Goal: Task Accomplishment & Management: Manage account settings

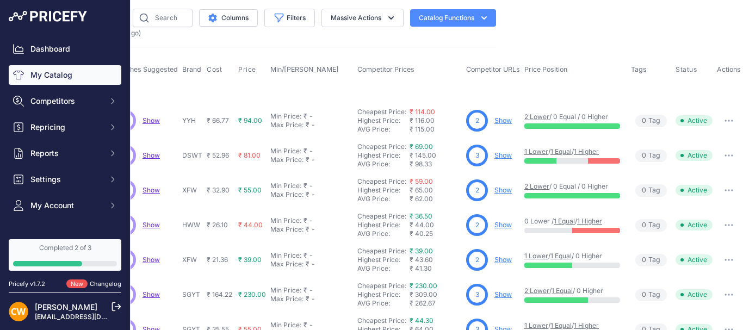
scroll to position [0, 245]
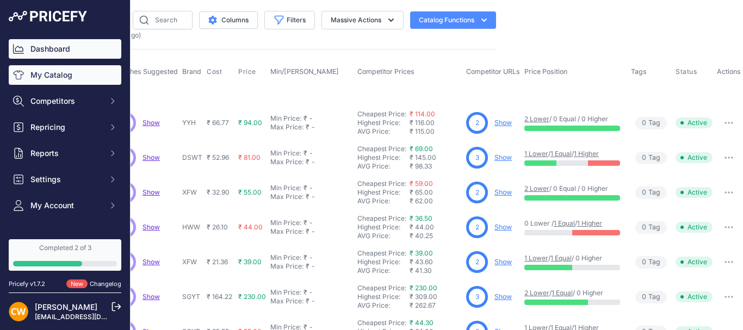
click at [67, 48] on link "Dashboard" at bounding box center [65, 49] width 113 height 20
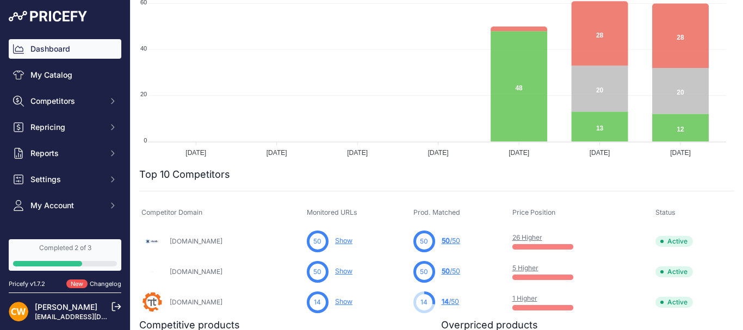
scroll to position [218, 0]
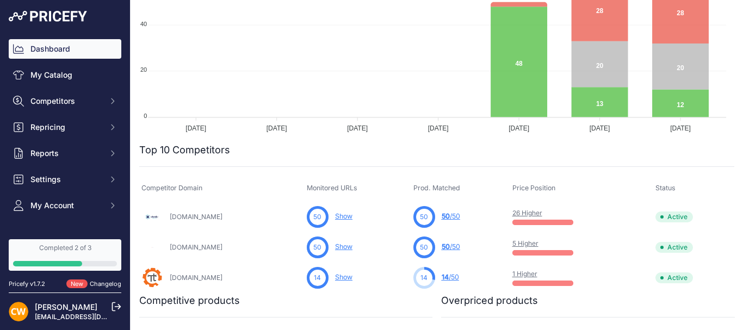
click at [59, 137] on div "Dashboard My Catalog Competitors Competitors Monitored URLs MAP infringements R…" at bounding box center [65, 127] width 113 height 176
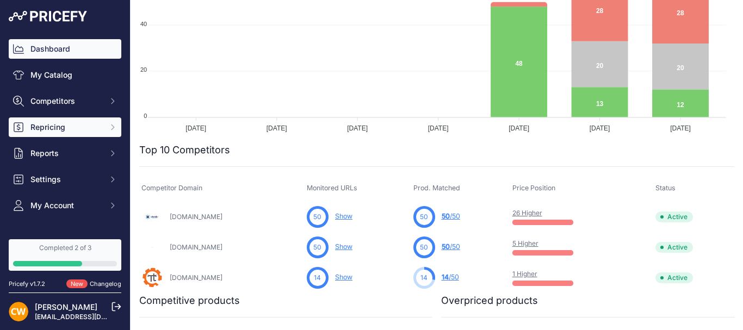
click at [59, 131] on span "Repricing" at bounding box center [65, 127] width 71 height 11
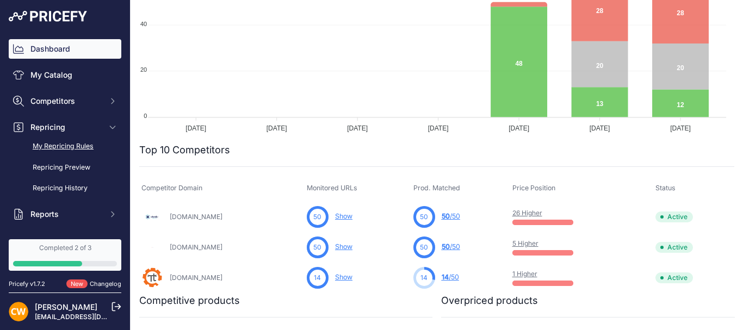
click at [91, 147] on link "My Repricing Rules" at bounding box center [65, 146] width 113 height 19
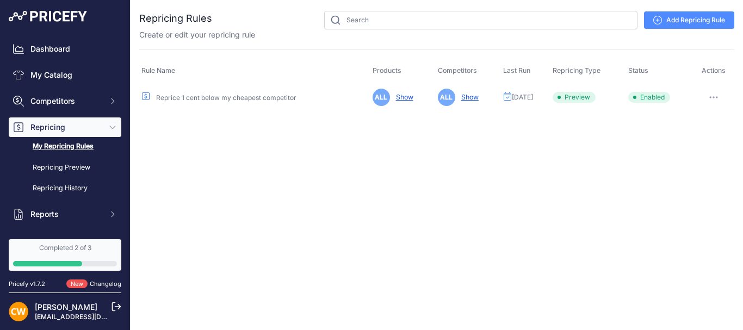
click at [711, 95] on button "button" at bounding box center [714, 97] width 22 height 15
click at [680, 134] on button "Run Preview" at bounding box center [698, 137] width 70 height 17
click at [408, 98] on link "Show" at bounding box center [403, 97] width 22 height 8
click at [400, 98] on link "Show" at bounding box center [403, 97] width 22 height 8
click at [403, 94] on link "Show" at bounding box center [403, 97] width 22 height 8
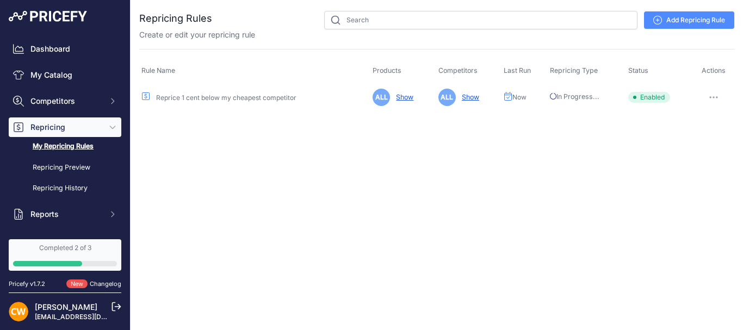
click at [375, 94] on span "ALL" at bounding box center [381, 97] width 17 height 17
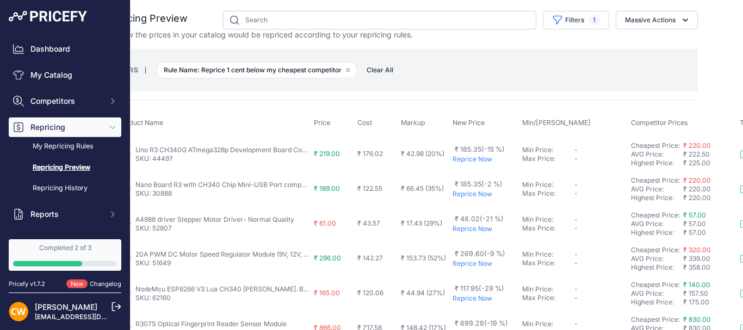
scroll to position [0, 38]
click at [75, 146] on link "My Repricing Rules" at bounding box center [65, 146] width 113 height 19
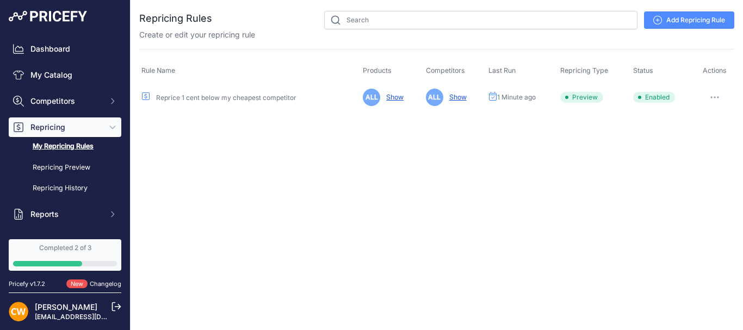
click at [231, 98] on link "Reprice 1 cent below my cheapest competitor" at bounding box center [226, 98] width 140 height 8
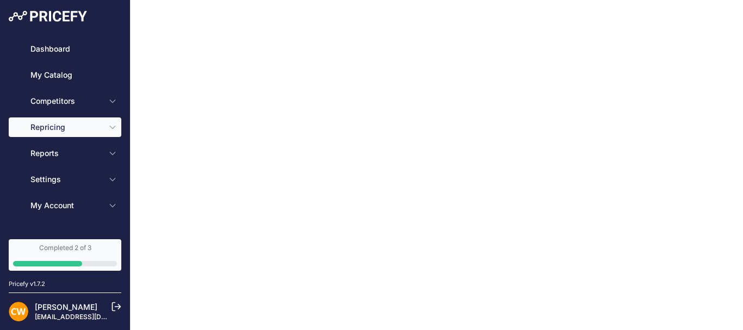
type input "Reprice 1 cent below my cheapest competitor"
type input "15.75"
select select "percentage"
select select "in_stock"
select select "not_higher"
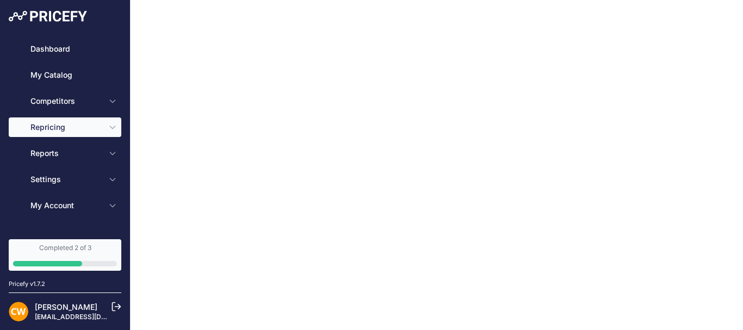
select select "plus"
type input "15"
select select "percentage"
select select "7"
type input "99"
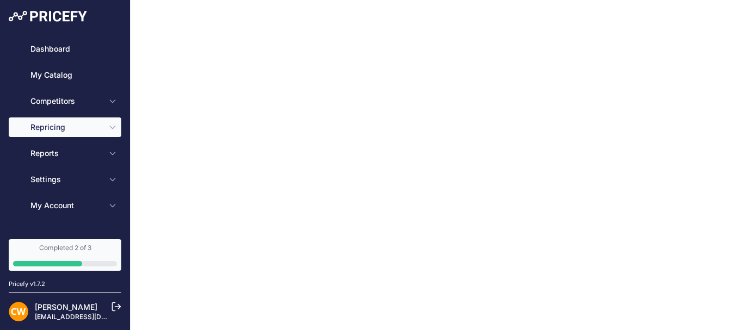
type input "50"
type input "[URL][DOMAIN_NAME][DOMAIN_NAME]"
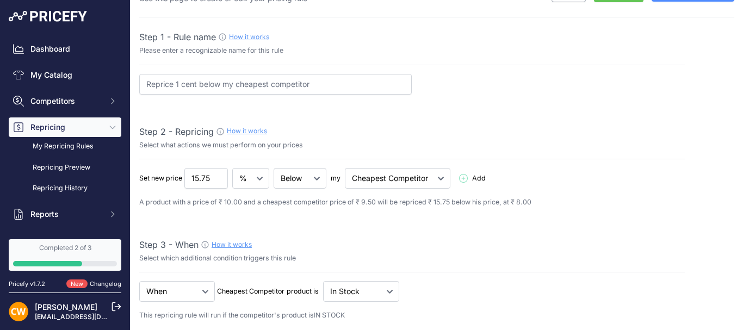
scroll to position [54, 0]
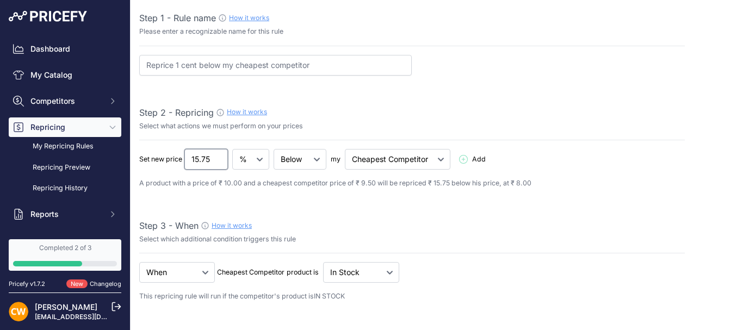
click at [193, 159] on input "15.75" at bounding box center [206, 159] width 44 height 21
type input "5.75"
click at [546, 116] on div "Step 2 - Repricing How it works" at bounding box center [412, 112] width 546 height 13
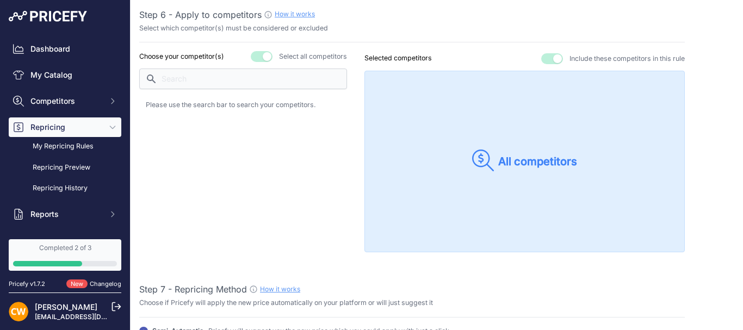
scroll to position [1034, 0]
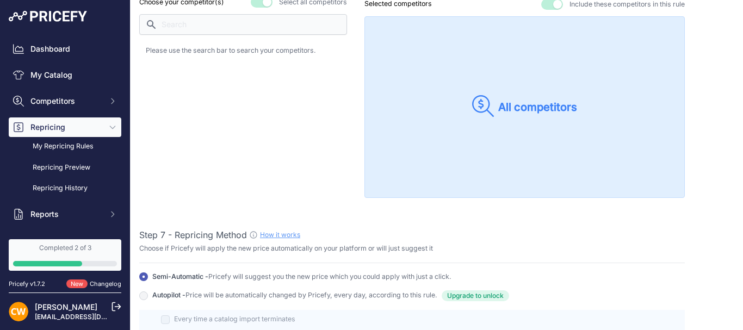
click at [544, 113] on p "All competitors" at bounding box center [537, 107] width 79 height 15
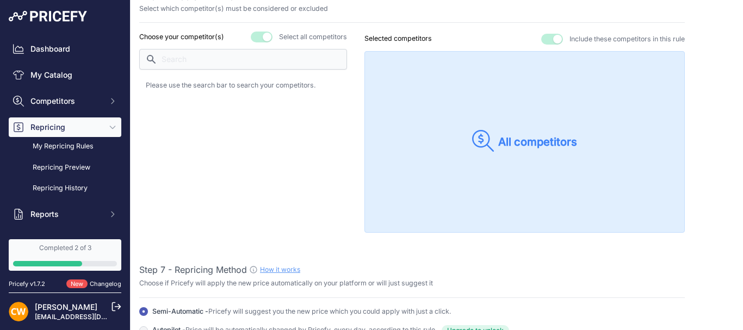
scroll to position [925, 0]
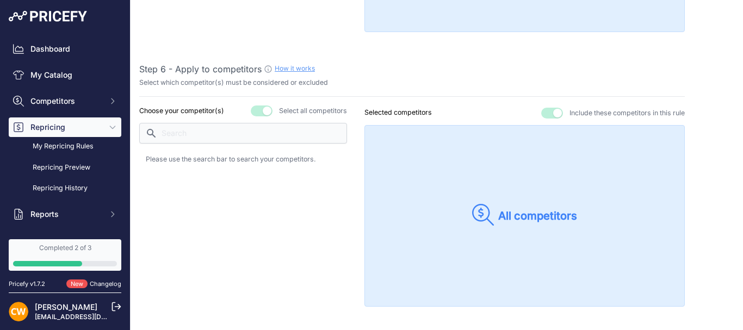
click at [181, 155] on p "Please use the search bar to search your competitors." at bounding box center [243, 160] width 195 height 10
click at [275, 106] on div "Select all competitors" at bounding box center [299, 111] width 96 height 11
click at [205, 114] on p "Choose your competitor(s)" at bounding box center [181, 111] width 85 height 10
click at [200, 145] on div "Choose your competitor(s) Select all competitors" at bounding box center [243, 206] width 208 height 201
click at [264, 111] on button "button" at bounding box center [262, 111] width 22 height 11
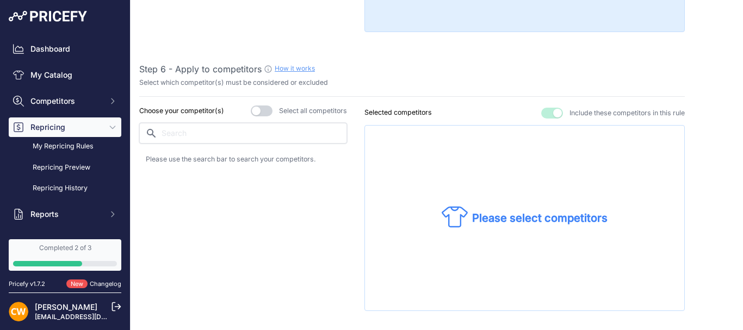
click at [255, 132] on input "text" at bounding box center [243, 133] width 208 height 21
click at [259, 111] on button "button" at bounding box center [262, 111] width 22 height 11
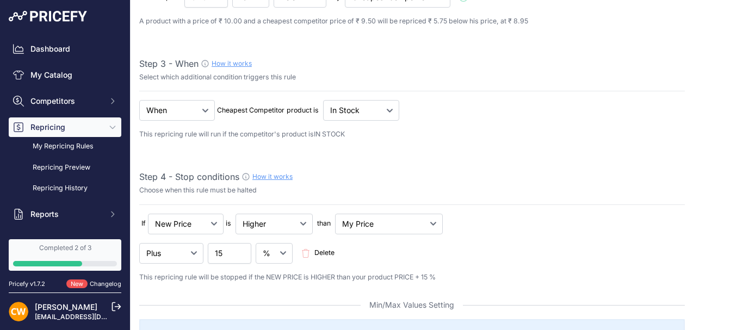
scroll to position [218, 0]
click at [241, 254] on input "14.99" at bounding box center [230, 252] width 44 height 21
click at [241, 254] on input "14.98" at bounding box center [230, 252] width 44 height 21
click at [241, 254] on input "14.97" at bounding box center [230, 252] width 44 height 21
click at [241, 254] on input "14.8" at bounding box center [230, 252] width 44 height 21
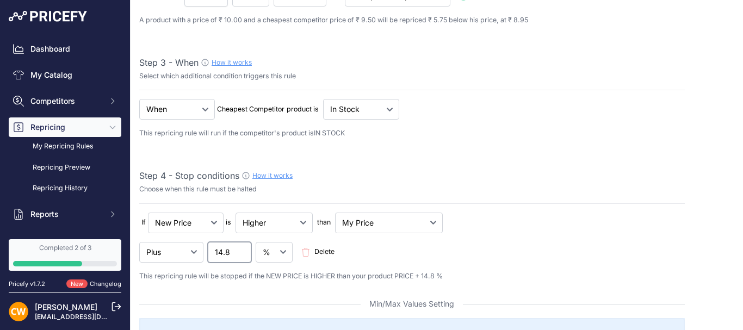
click at [220, 252] on input "14.8" at bounding box center [230, 252] width 44 height 21
click at [240, 254] on input "10.79" at bounding box center [230, 252] width 44 height 21
click at [241, 254] on input "10.78" at bounding box center [230, 252] width 44 height 21
click at [241, 254] on input "10.77" at bounding box center [230, 252] width 44 height 21
click at [241, 254] on input "10.76" at bounding box center [230, 252] width 44 height 21
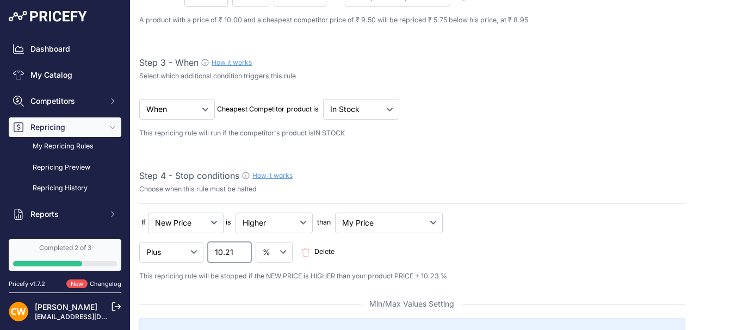
click at [241, 254] on input "10.2" at bounding box center [230, 252] width 44 height 21
click at [241, 254] on input "10.17" at bounding box center [230, 252] width 44 height 21
click at [241, 254] on input "10.16" at bounding box center [230, 252] width 44 height 21
click at [241, 254] on input "10.04" at bounding box center [230, 252] width 44 height 21
click at [241, 254] on input "10.03" at bounding box center [230, 252] width 44 height 21
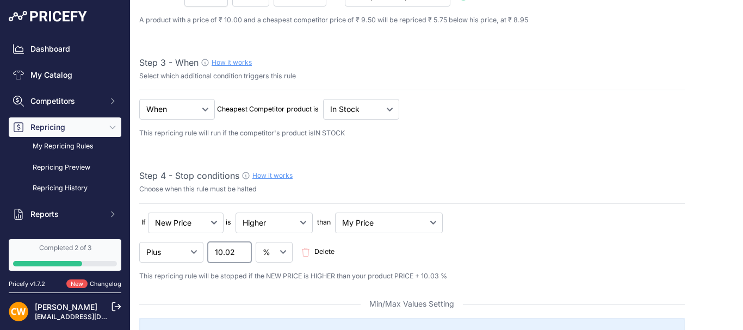
click at [241, 254] on input "10.02" at bounding box center [230, 252] width 44 height 21
click at [241, 254] on input "10.01" at bounding box center [230, 252] width 44 height 21
type input "10"
click at [241, 254] on input "10" at bounding box center [230, 252] width 44 height 21
click at [287, 228] on select "Lower Higher Lower/Higher" at bounding box center [274, 223] width 77 height 21
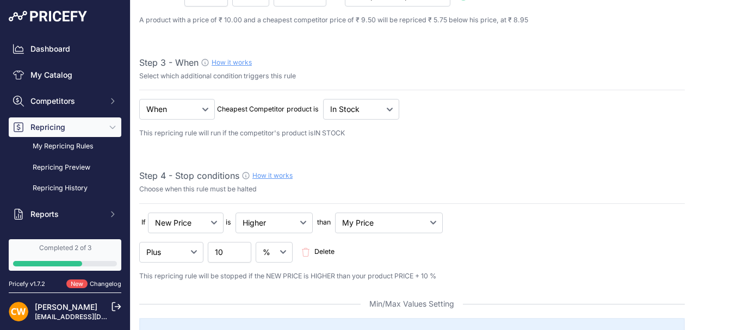
click at [497, 249] on div "Minus Plus Multiplied Divided 10 [GEOGRAPHIC_DATA]" at bounding box center [412, 252] width 546 height 21
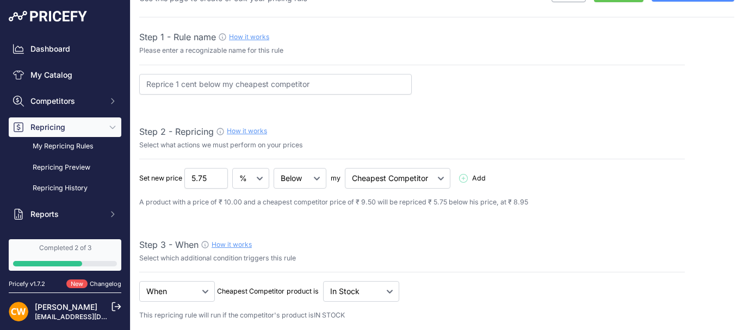
scroll to position [54, 0]
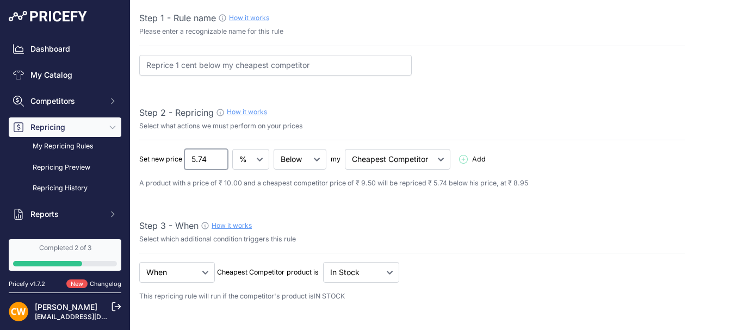
click at [218, 161] on input "5.74" at bounding box center [206, 159] width 44 height 21
click at [218, 161] on input "5.21" at bounding box center [206, 159] width 44 height 21
click at [218, 161] on input "5.09" at bounding box center [206, 159] width 44 height 21
click at [218, 161] on input "5.08" at bounding box center [206, 159] width 44 height 21
click at [218, 161] on input "5.07" at bounding box center [206, 159] width 44 height 21
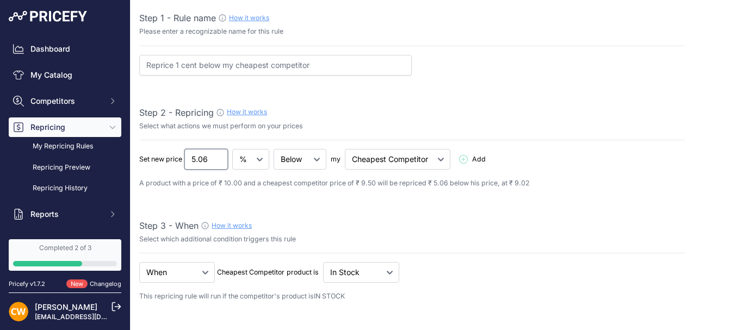
click at [218, 161] on input "5.06" at bounding box center [206, 159] width 44 height 21
click at [218, 161] on input "5.05" at bounding box center [206, 159] width 44 height 21
click at [218, 161] on input "5.04" at bounding box center [206, 159] width 44 height 21
click at [218, 161] on input "5.03" at bounding box center [206, 159] width 44 height 21
click at [218, 161] on input "5.02" at bounding box center [206, 159] width 44 height 21
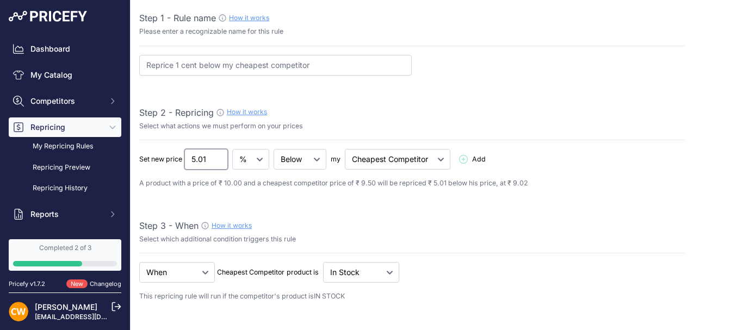
click at [218, 161] on input "5.01" at bounding box center [206, 159] width 44 height 21
type input "5"
click at [218, 161] on input "5" at bounding box center [206, 159] width 44 height 21
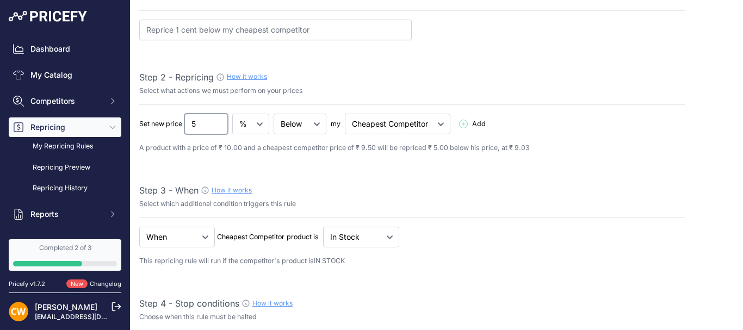
scroll to position [109, 0]
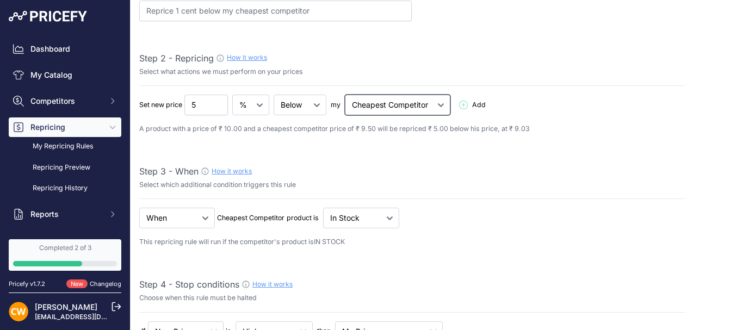
click at [433, 103] on select "Cheapest Competitor Highest Competitor" at bounding box center [398, 105] width 106 height 21
click at [346, 95] on select "Cheapest Competitor Highest Competitor" at bounding box center [398, 105] width 106 height 21
click at [417, 100] on select "Cheapest Competitor Highest Competitor" at bounding box center [398, 105] width 106 height 21
select select "cheapest"
click at [346, 95] on select "Cheapest Competitor Highest Competitor" at bounding box center [398, 105] width 106 height 21
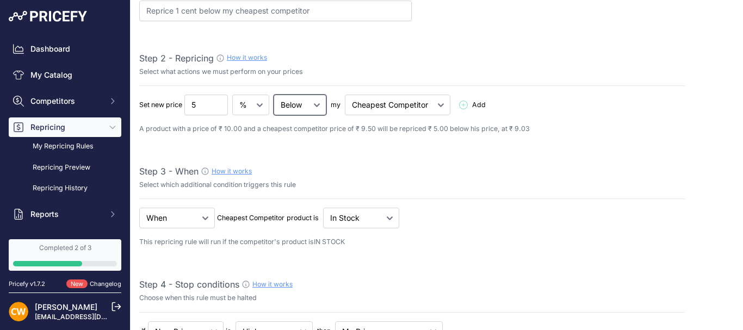
click at [319, 106] on select "Below Above Equal" at bounding box center [300, 105] width 53 height 21
click at [274, 95] on select "Below Above Equal" at bounding box center [300, 105] width 53 height 21
click at [255, 106] on select "₹ %" at bounding box center [250, 105] width 37 height 21
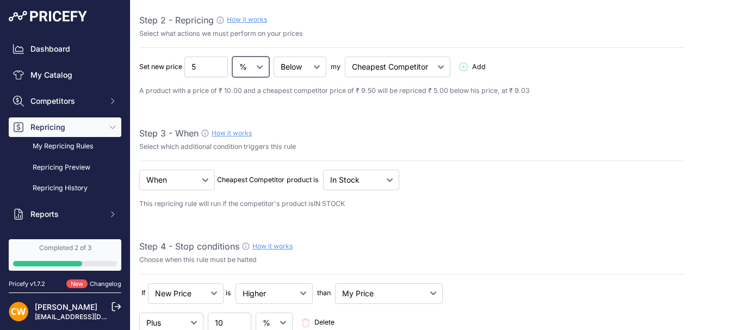
scroll to position [163, 0]
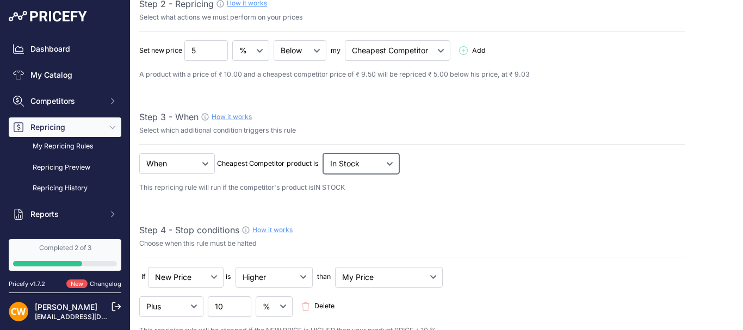
click at [381, 168] on select "Out Of Stock In Stock" at bounding box center [361, 163] width 76 height 21
click at [207, 165] on select "When No Condition" at bounding box center [177, 163] width 76 height 21
click at [207, 164] on select "When No Condition" at bounding box center [177, 163] width 76 height 21
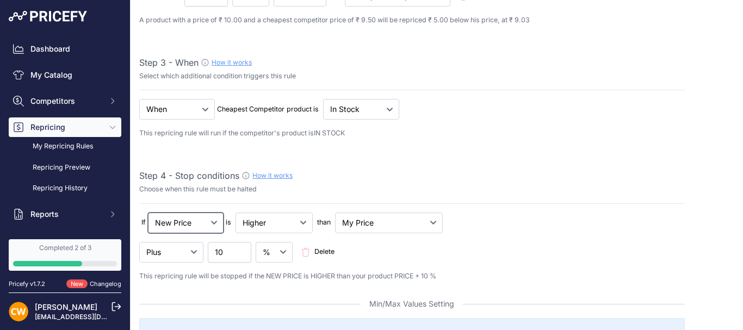
click at [216, 223] on select "New Price No Condition" at bounding box center [186, 223] width 76 height 21
click at [312, 190] on p "Choose when this rule must be halted" at bounding box center [412, 189] width 546 height 10
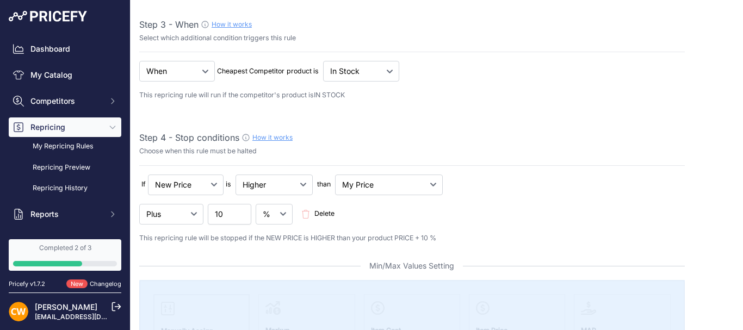
scroll to position [272, 0]
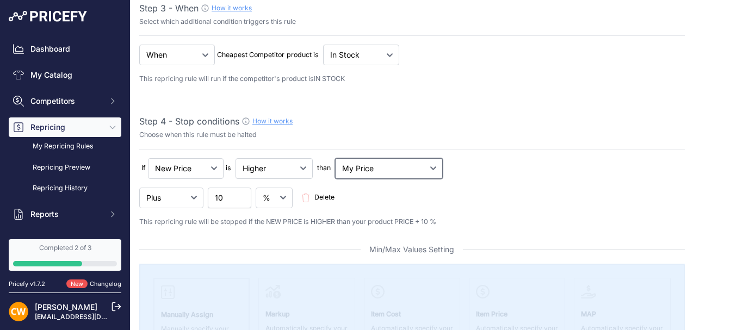
click at [386, 166] on select "My Price Min Price Max Price Min/Max Price My Cost" at bounding box center [389, 168] width 108 height 21
select select "min_price"
click at [337, 158] on select "My Price Min Price Max Price Min/Max Price My Cost" at bounding box center [389, 168] width 108 height 21
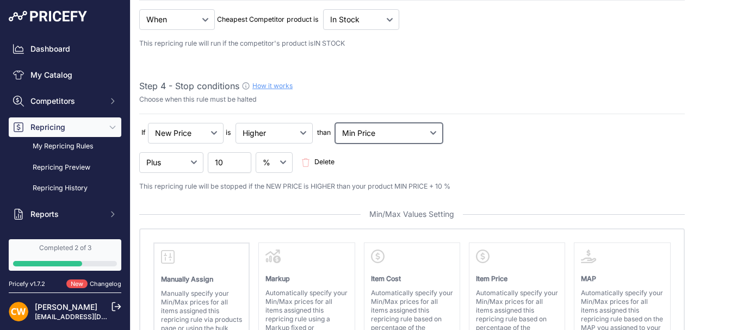
scroll to position [326, 0]
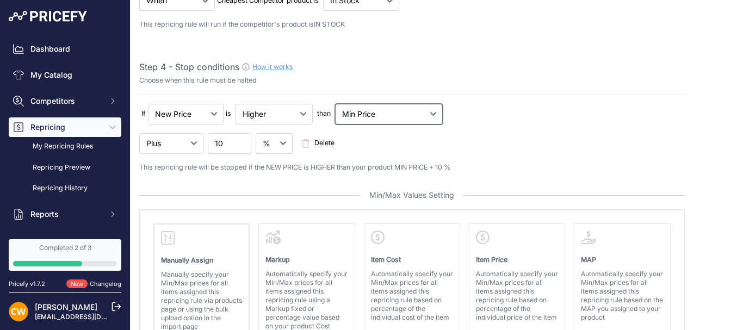
click at [404, 116] on select "My Price Min Price Max Price Min/Max Price My Cost" at bounding box center [389, 114] width 108 height 21
click at [402, 115] on select "My Price Min Price Max Price Min/Max Price My Cost" at bounding box center [389, 114] width 108 height 21
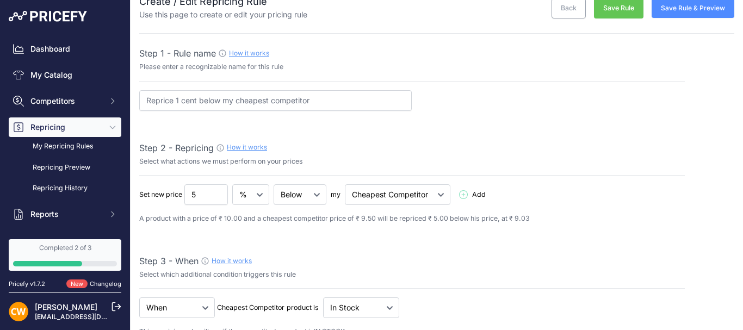
scroll to position [0, 0]
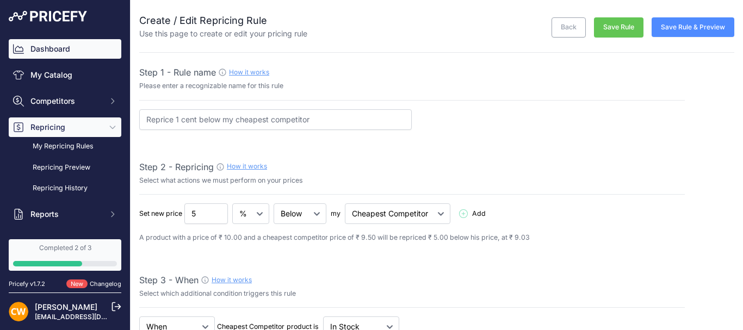
click at [56, 49] on link "Dashboard" at bounding box center [65, 49] width 113 height 20
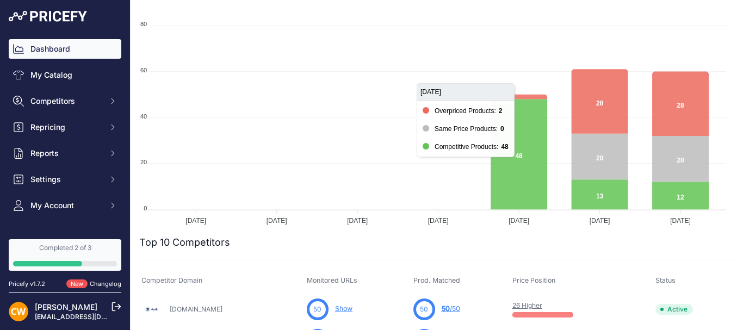
scroll to position [54, 0]
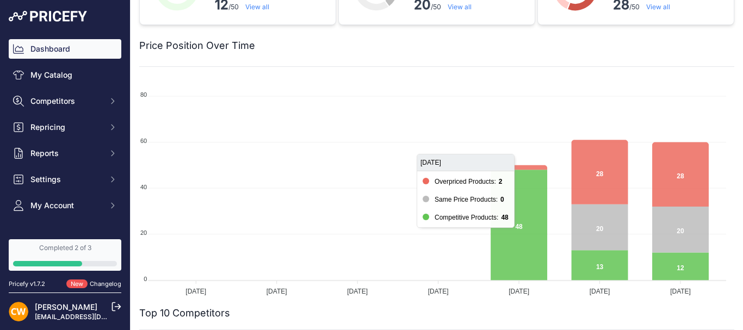
drag, startPoint x: 527, startPoint y: 208, endPoint x: 479, endPoint y: 102, distance: 116.4
click at [479, 102] on foreignobject at bounding box center [432, 189] width 587 height 218
